Goal: Information Seeking & Learning: Learn about a topic

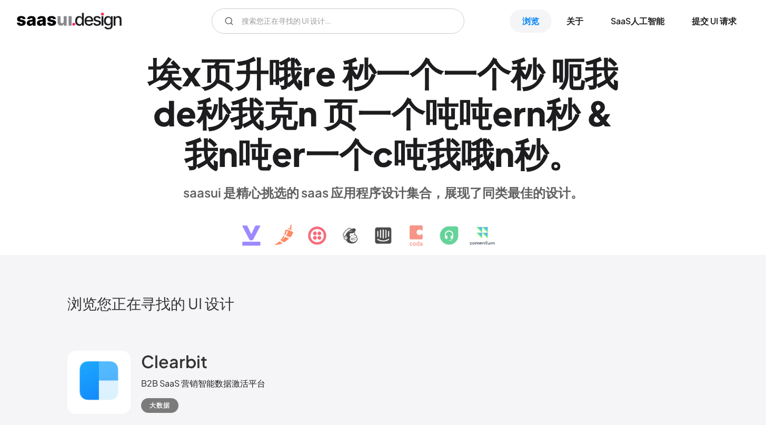
click at [212, 305] on font "浏览您正在寻找的 UI 设计" at bounding box center [150, 303] width 167 height 18
click at [544, 208] on div "埃 x 页 升 哦 r e 秒 一个 一个 秒 呃 我 d e 秒 我 克 n 页 一个 吨 吨 e r n 秒 & 我 n 吨 e r 一个 c 吨 我 哦…" at bounding box center [383, 148] width 484 height 213
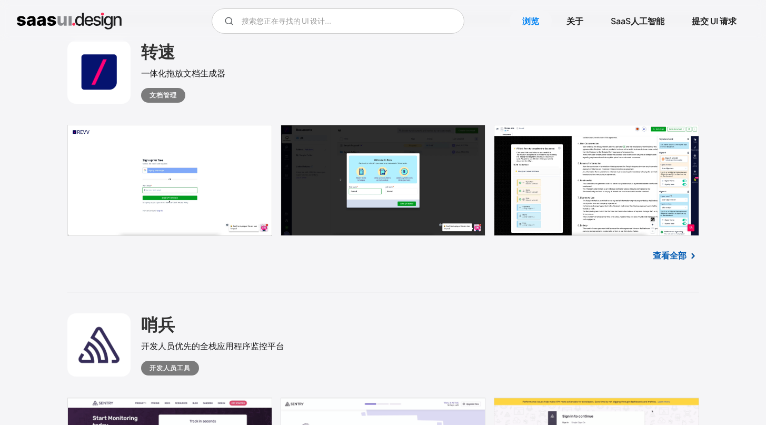
scroll to position [6117, 0]
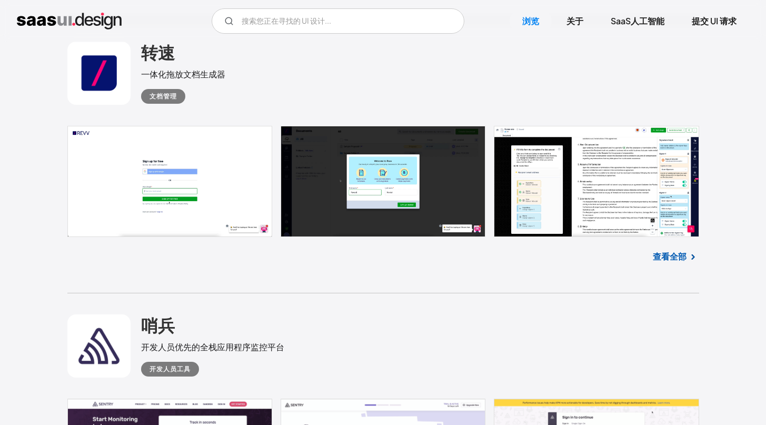
click at [602, 182] on link at bounding box center [383, 181] width 632 height 111
click at [277, 26] on input "电子邮件表格" at bounding box center [338, 20] width 253 height 25
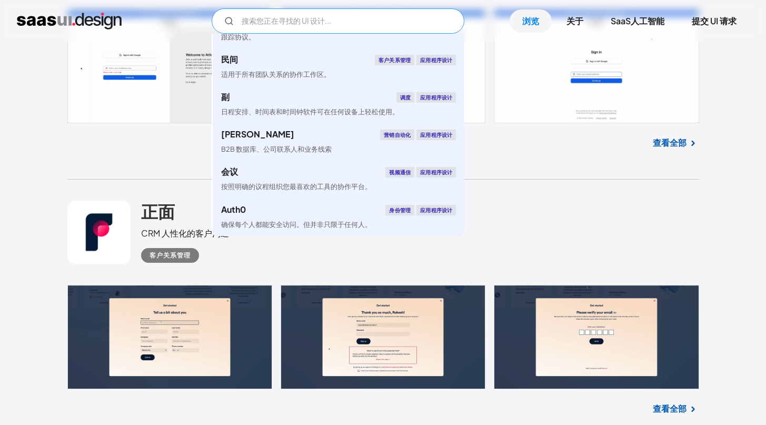
scroll to position [7242, 0]
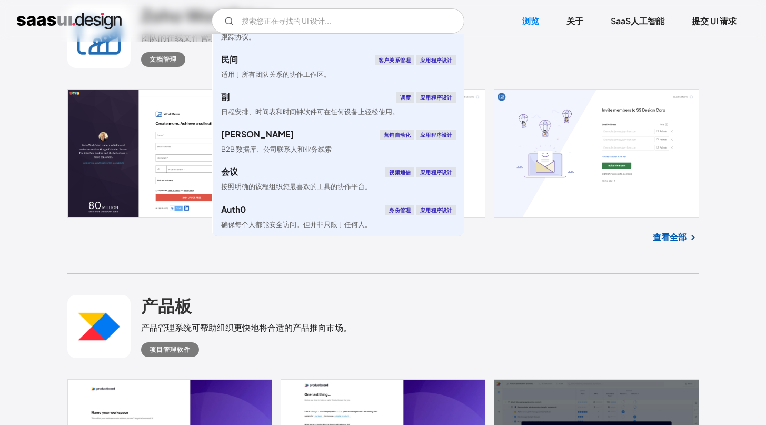
click at [521, 262] on div "Zoho WorkDrive 团队的在线文件管理和协作解决方案 文档管理 未找到任何商品。 查看全部" at bounding box center [383, 129] width 632 height 290
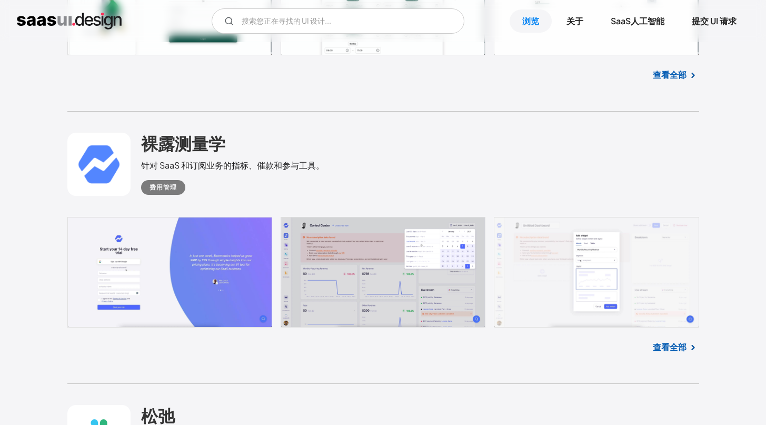
scroll to position [8837, 0]
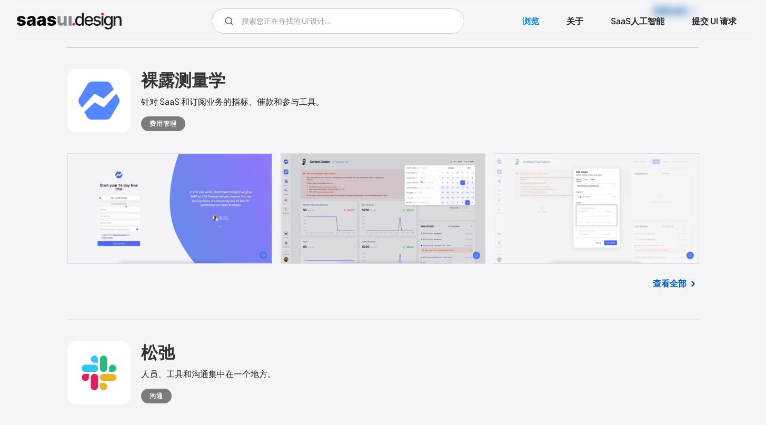
click at [392, 236] on link at bounding box center [383, 208] width 632 height 111
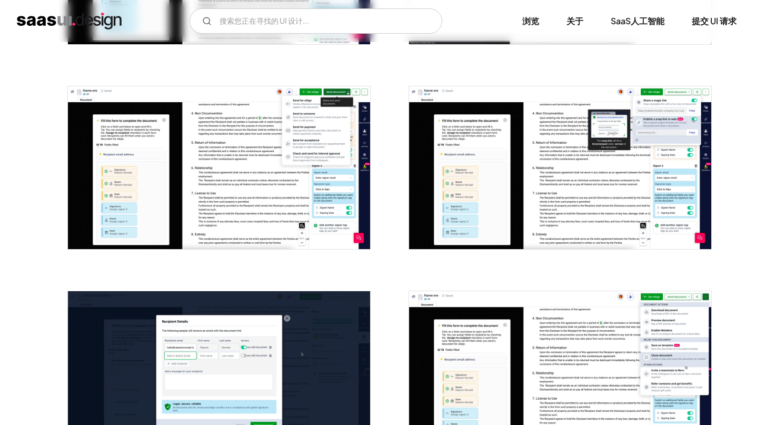
scroll to position [637, 0]
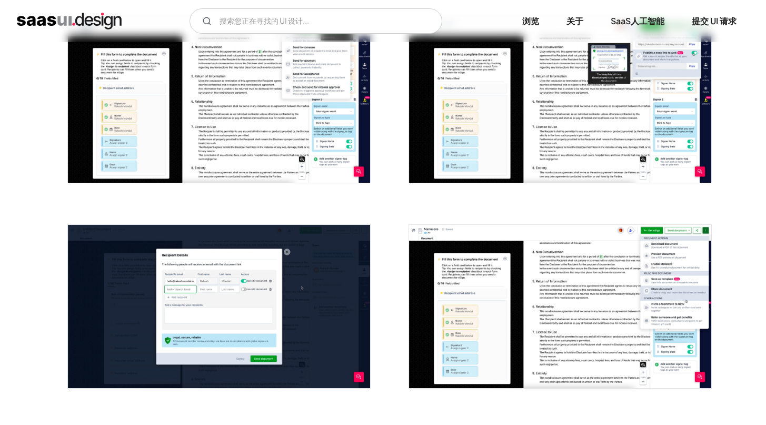
click at [214, 112] on img "打开灯箱" at bounding box center [219, 101] width 302 height 163
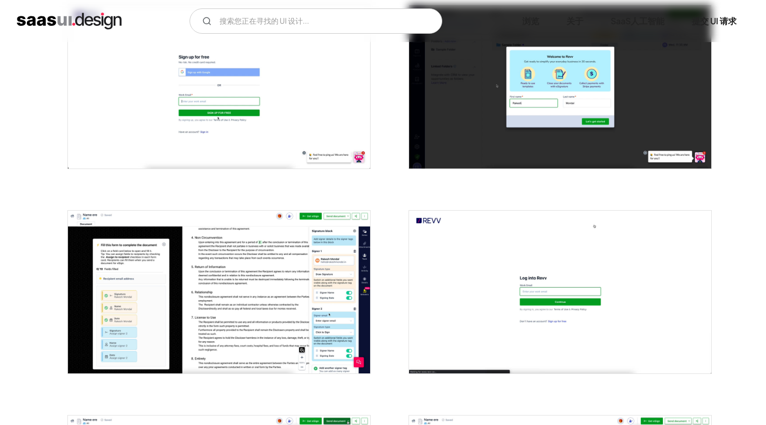
scroll to position [187, 0]
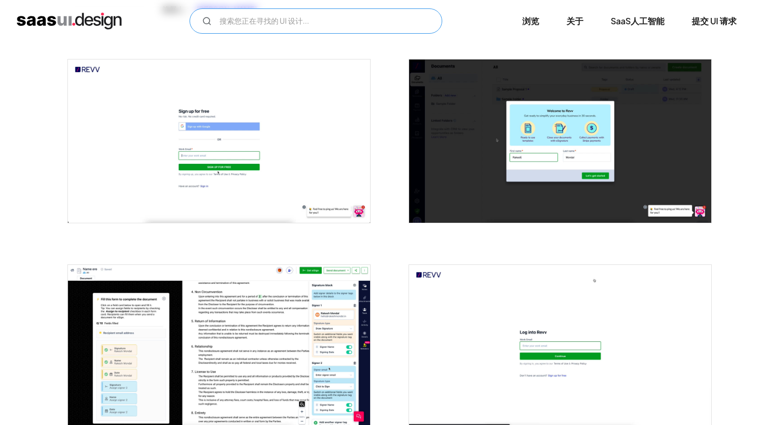
click at [247, 18] on input "电子邮件表格" at bounding box center [316, 20] width 253 height 25
click at [299, 12] on input "datadog" at bounding box center [316, 20] width 253 height 25
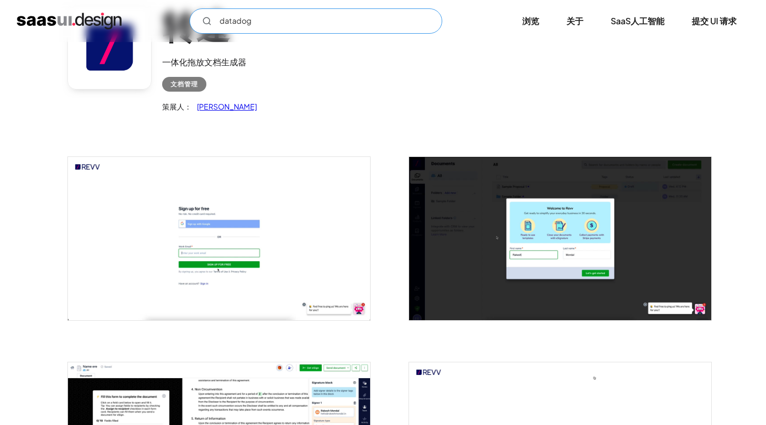
scroll to position [0, 0]
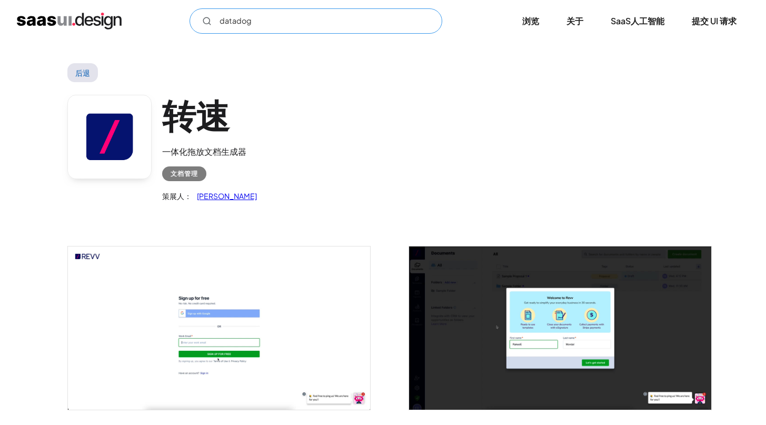
click at [289, 24] on input "datadog" at bounding box center [316, 20] width 253 height 25
click at [209, 22] on circle "电子邮件表格" at bounding box center [206, 20] width 6 height 6
type input "datadog"
click at [85, 74] on font "后退" at bounding box center [82, 72] width 15 height 9
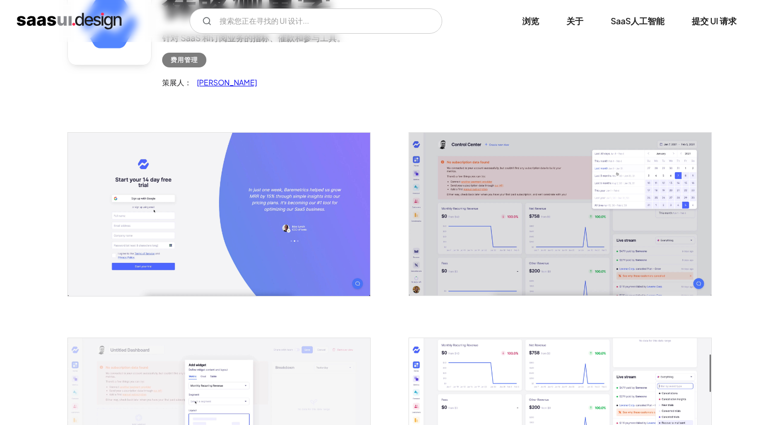
scroll to position [120, 0]
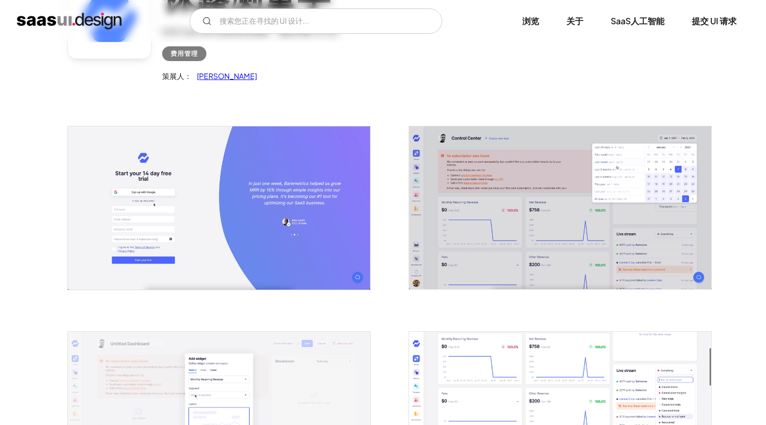
click at [506, 229] on img "打开灯箱" at bounding box center [560, 207] width 302 height 163
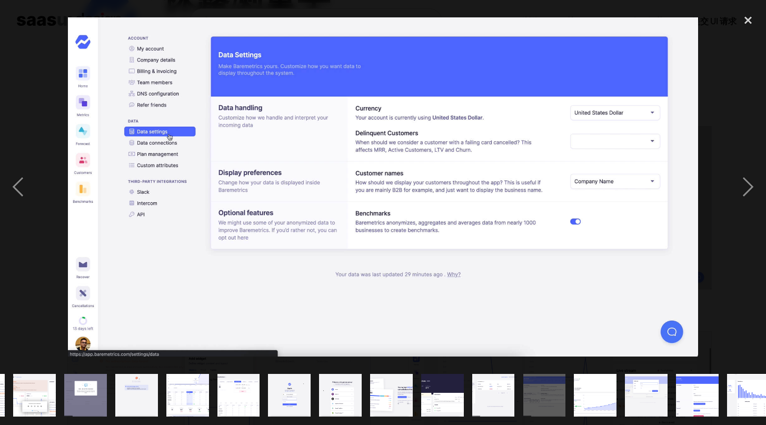
scroll to position [0, 211]
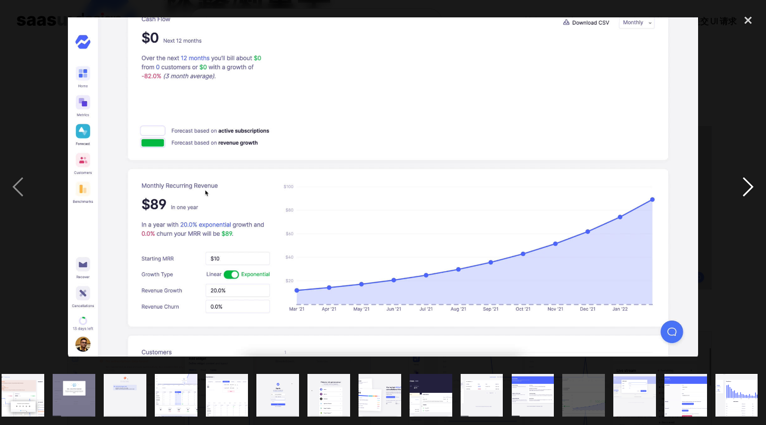
click at [747, 180] on div "next image" at bounding box center [748, 186] width 36 height 357
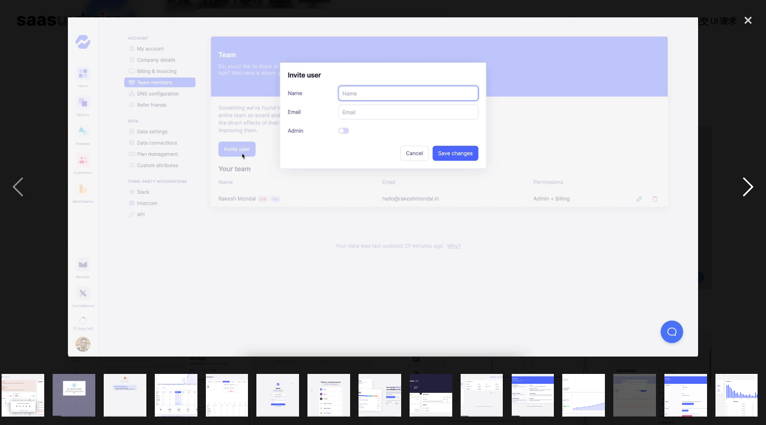
click at [747, 180] on div "next image" at bounding box center [748, 186] width 36 height 357
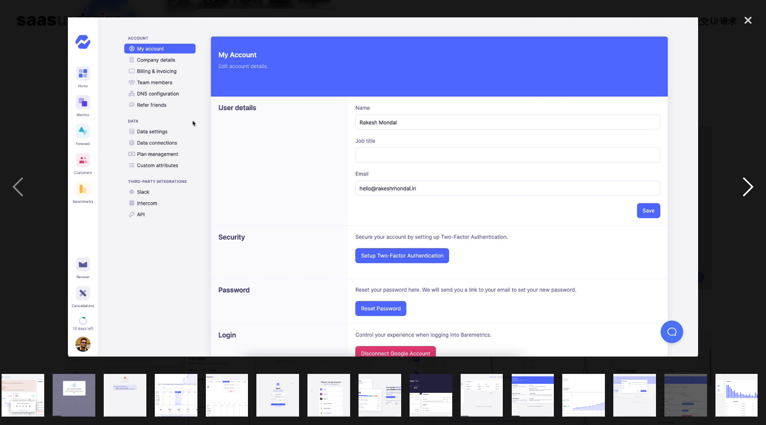
click at [747, 180] on div "next image" at bounding box center [748, 186] width 36 height 357
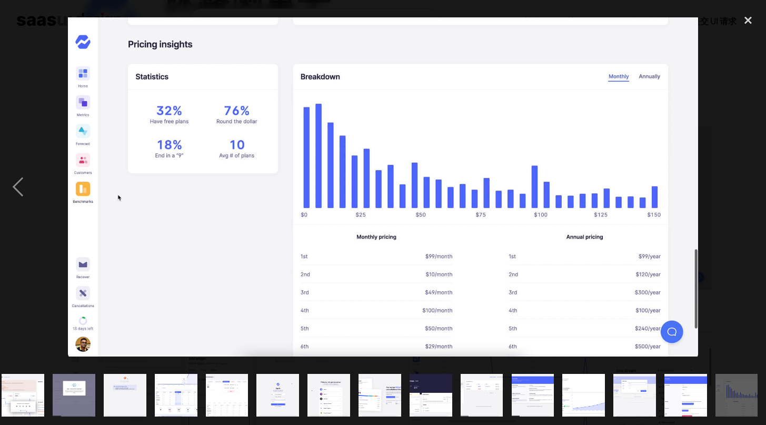
click at [747, 180] on div "next image" at bounding box center [748, 186] width 36 height 357
click at [750, 20] on div "close lightbox" at bounding box center [748, 19] width 36 height 23
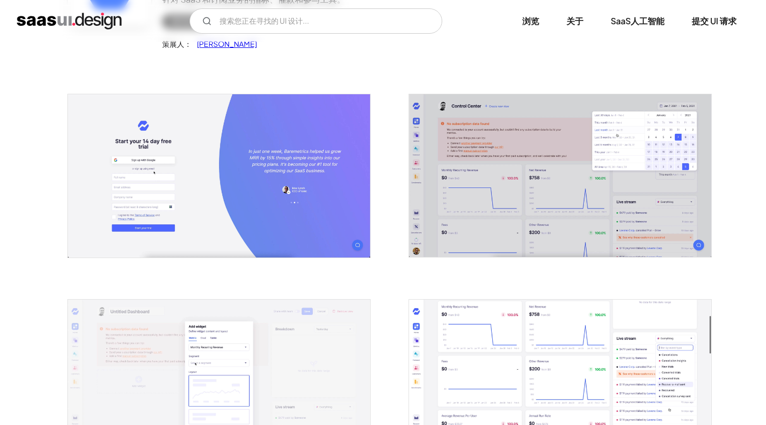
scroll to position [0, 0]
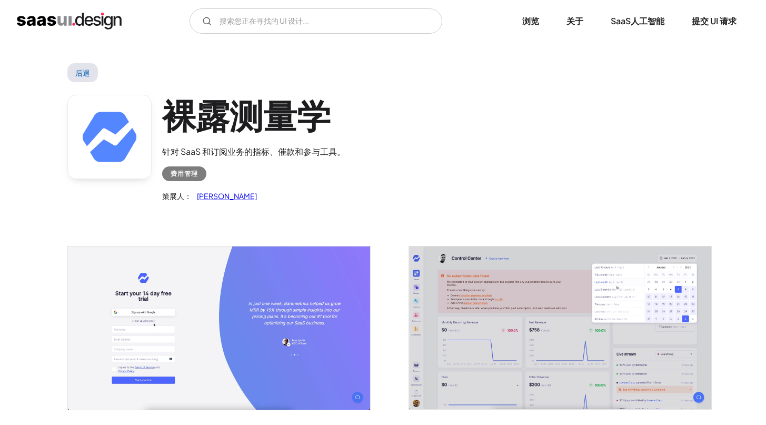
click at [85, 69] on font "后退" at bounding box center [82, 72] width 15 height 9
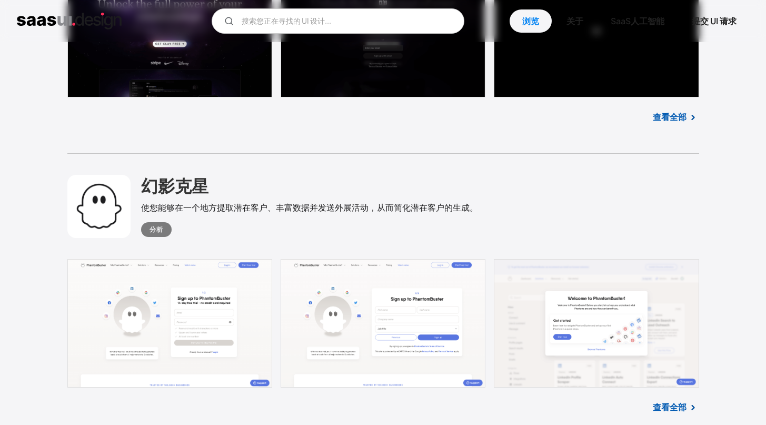
scroll to position [10927, 0]
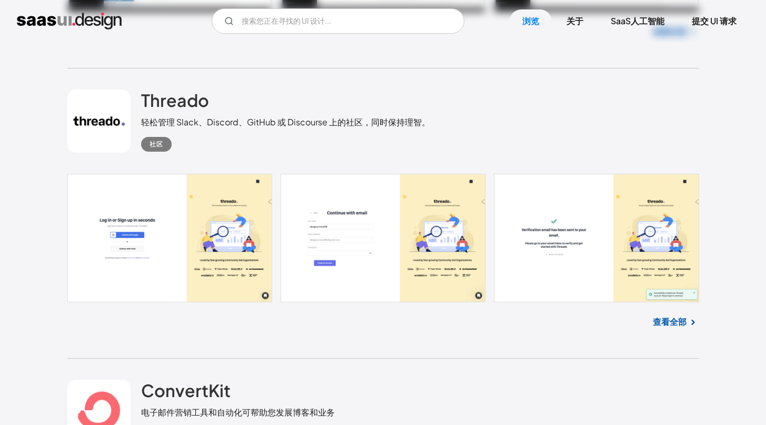
scroll to position [19275, 0]
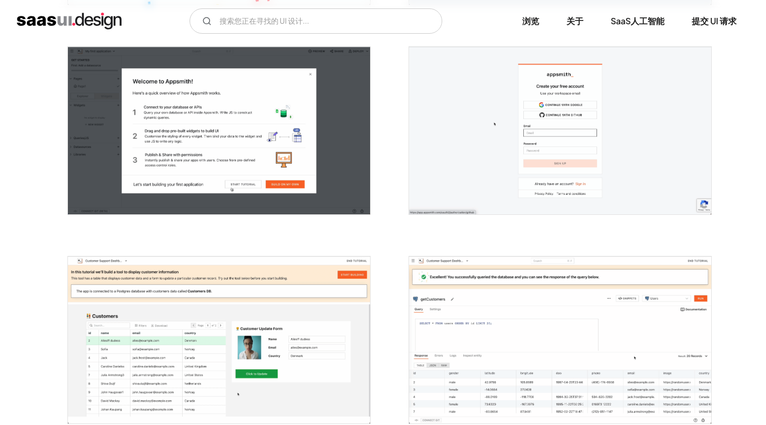
scroll to position [649, 0]
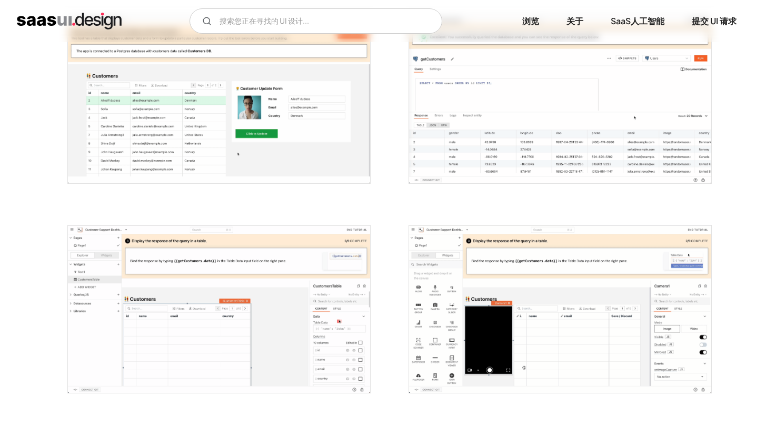
click at [544, 257] on img "打开灯箱" at bounding box center [560, 308] width 302 height 167
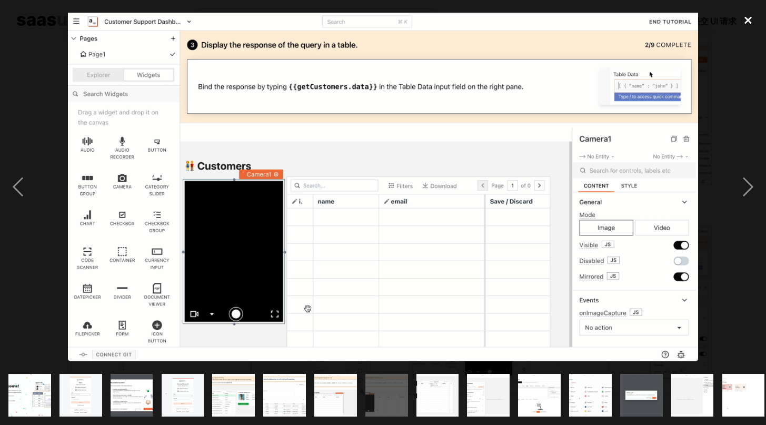
click at [749, 23] on div "close lightbox" at bounding box center [748, 19] width 36 height 23
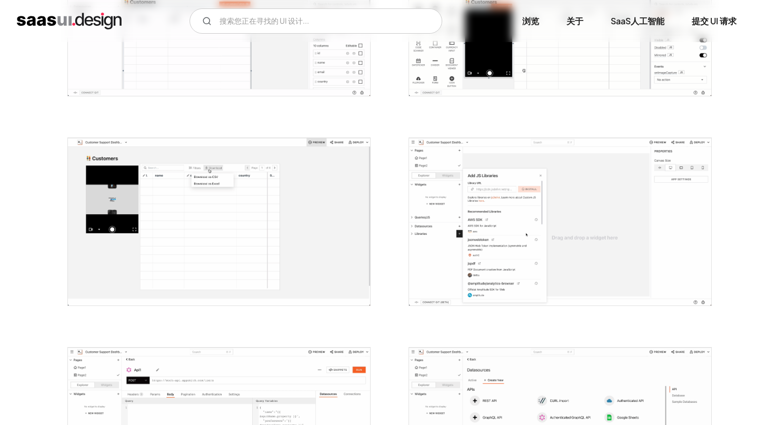
scroll to position [0, 0]
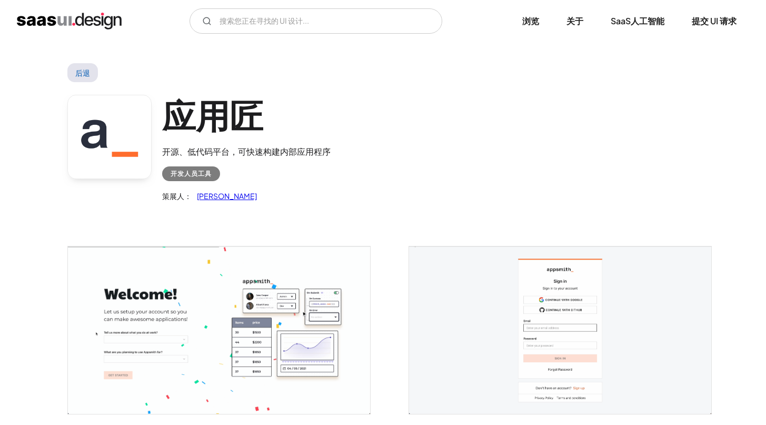
click at [86, 71] on font "后退" at bounding box center [82, 72] width 15 height 9
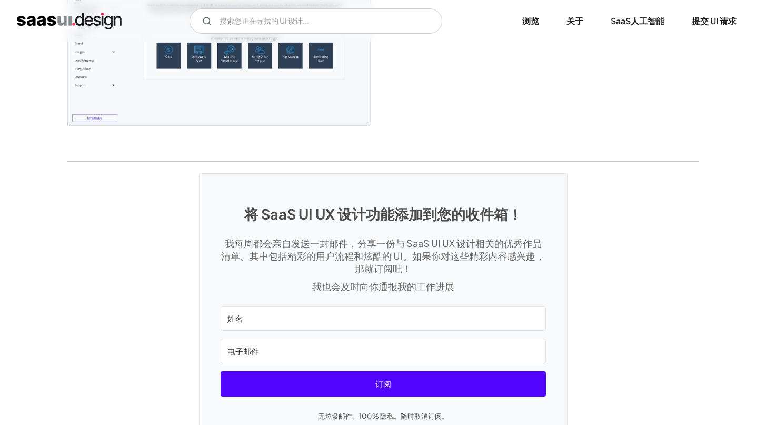
scroll to position [2874, 0]
